Goal: Information Seeking & Learning: Learn about a topic

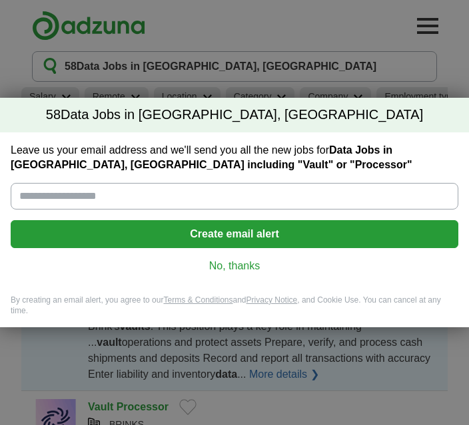
click at [240, 272] on link "No, thanks" at bounding box center [234, 266] width 426 height 15
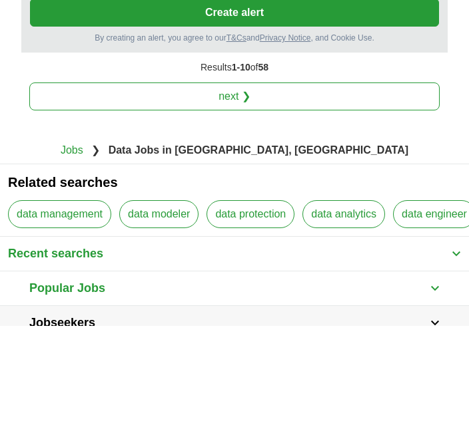
scroll to position [2784, 0]
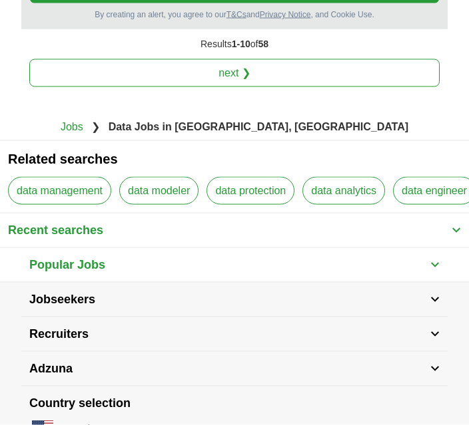
click at [55, 291] on span "Jobseekers" at bounding box center [62, 300] width 66 height 18
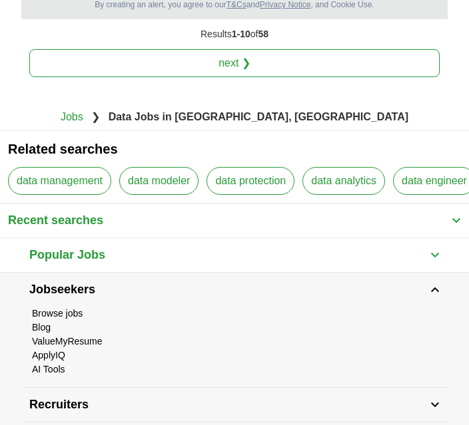
scroll to position [2789, 0]
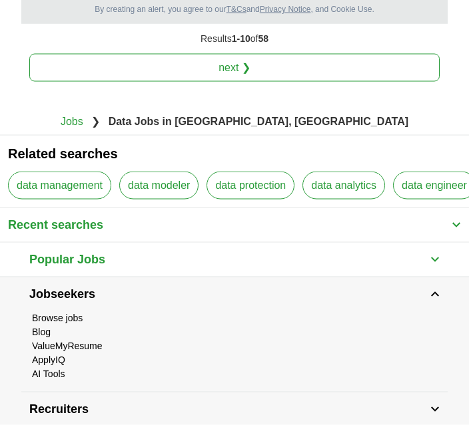
click at [269, 172] on link "data protection" at bounding box center [250, 186] width 88 height 28
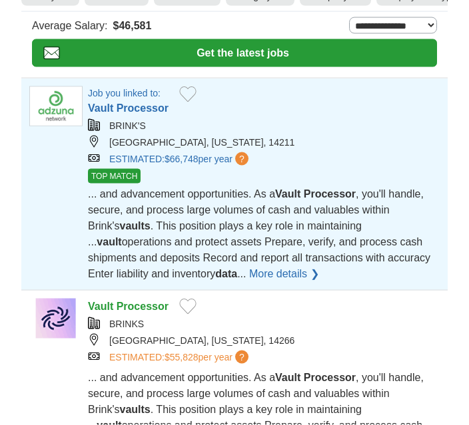
scroll to position [102, 0]
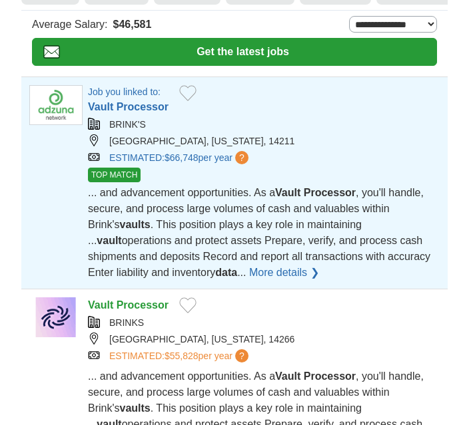
click at [381, 302] on div "Vault Processor" at bounding box center [264, 306] width 352 height 16
